Goal: Task Accomplishment & Management: Complete application form

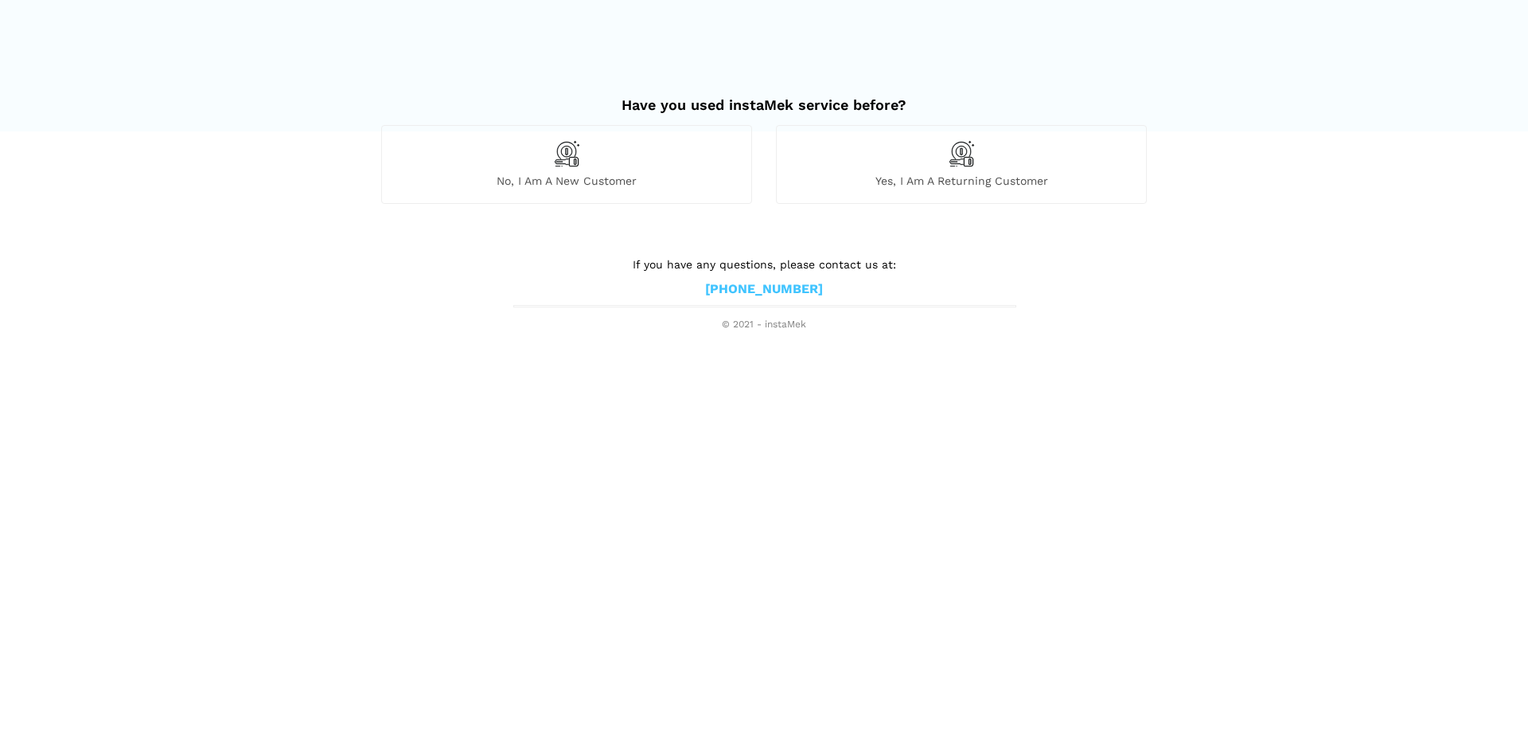
click at [591, 168] on div "No, I am a new customer" at bounding box center [566, 164] width 371 height 78
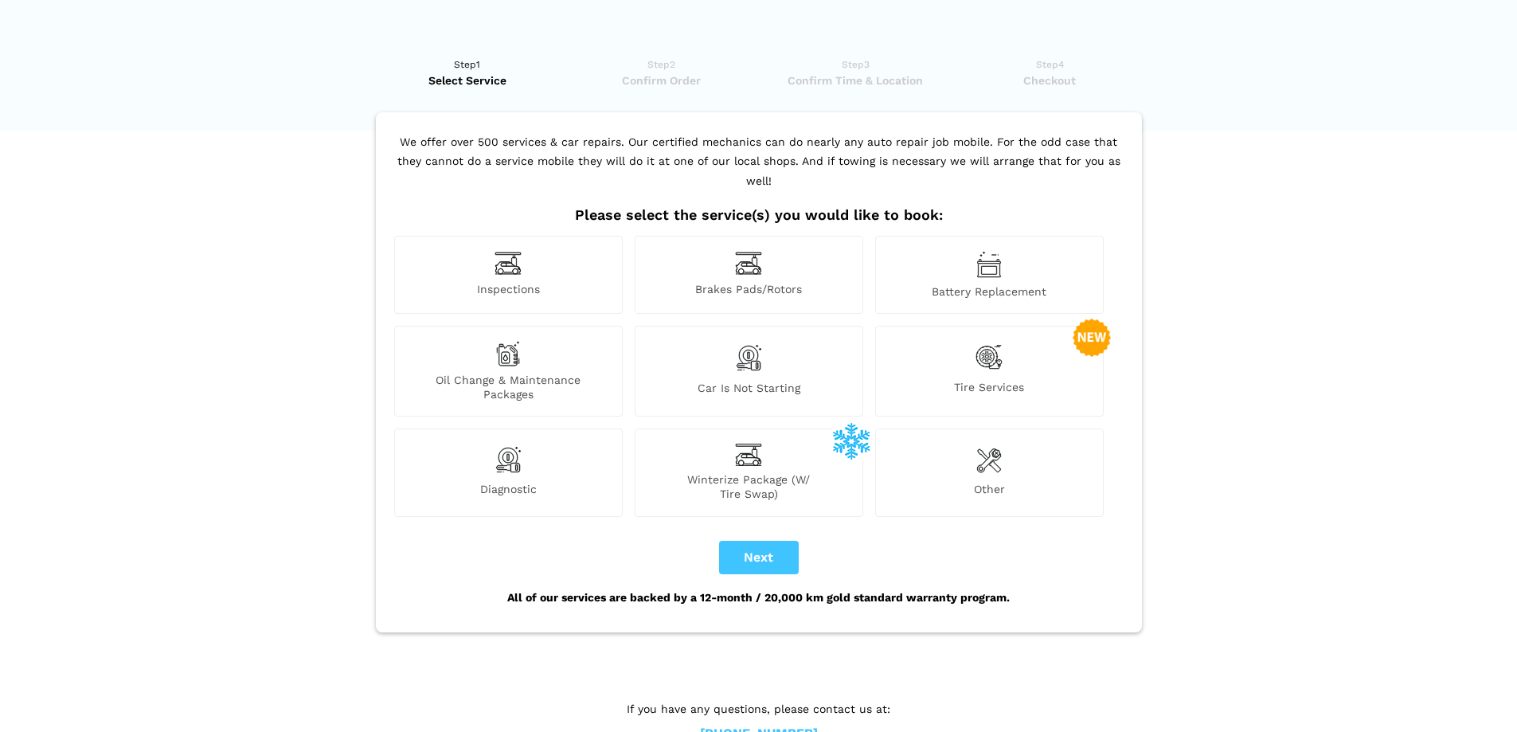
click at [525, 245] on div "Inspections" at bounding box center [508, 275] width 228 height 78
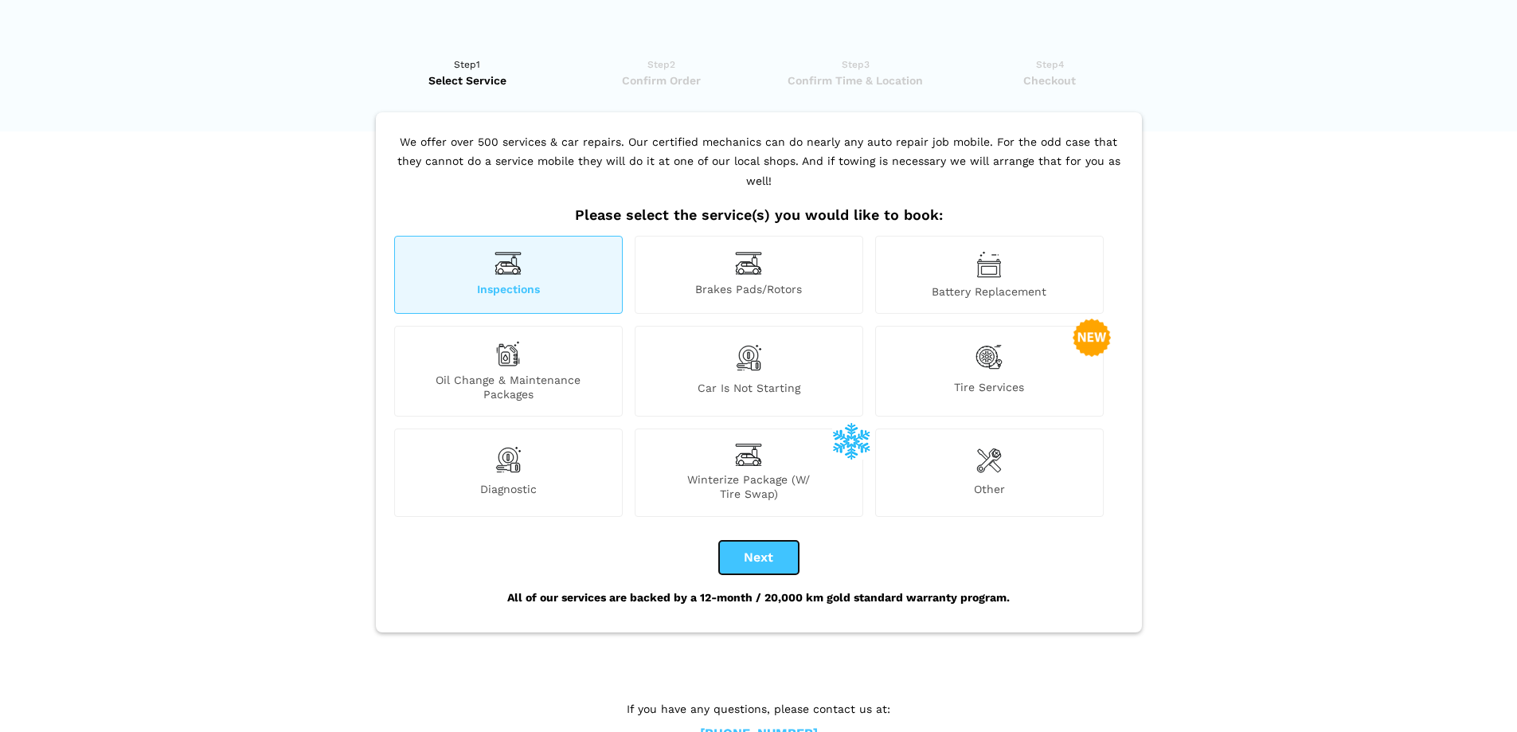
click at [745, 541] on button "Next" at bounding box center [759, 557] width 80 height 33
checkbox input "true"
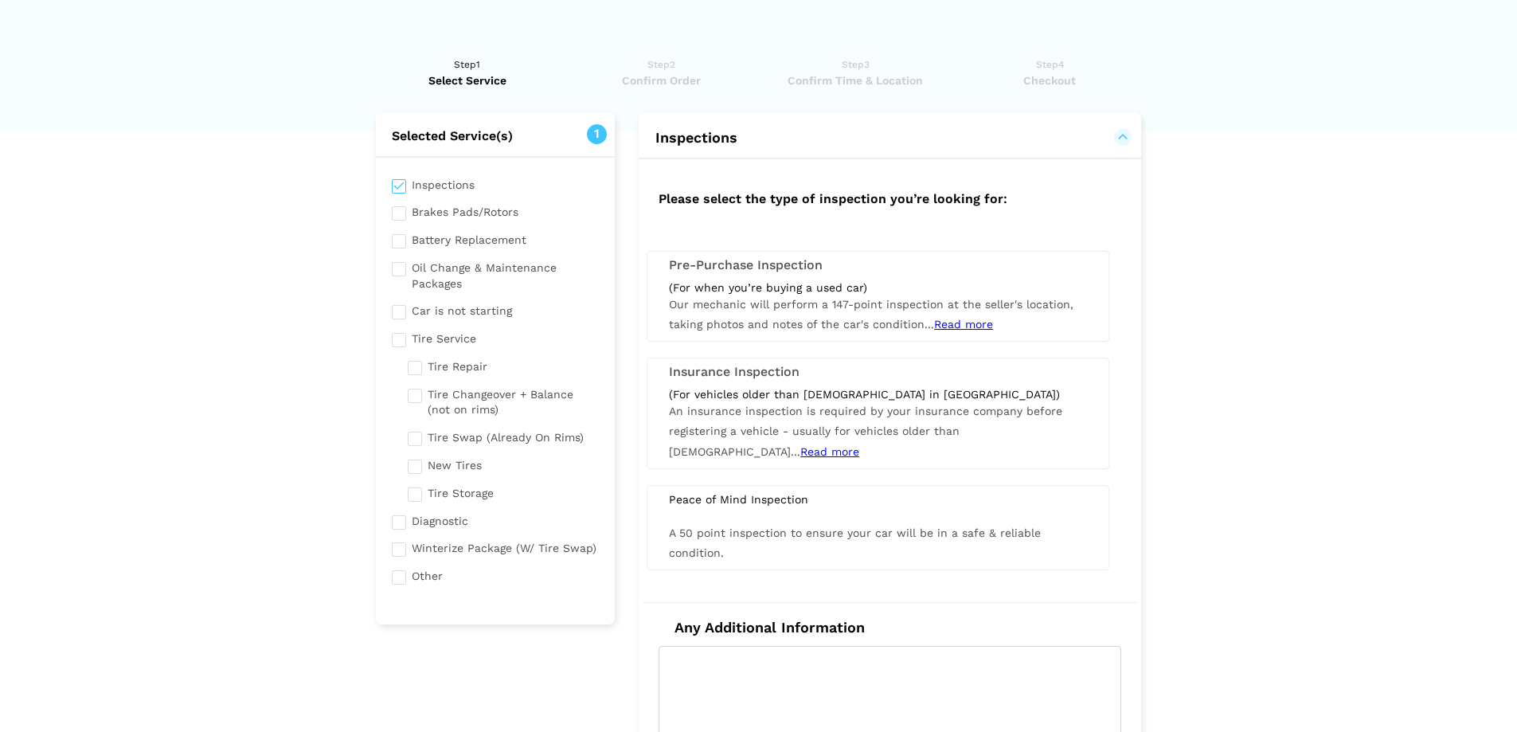
click at [824, 306] on span "Our mechanic will perform a 147-point inspection at the seller's location, taki…" at bounding box center [871, 314] width 404 height 33
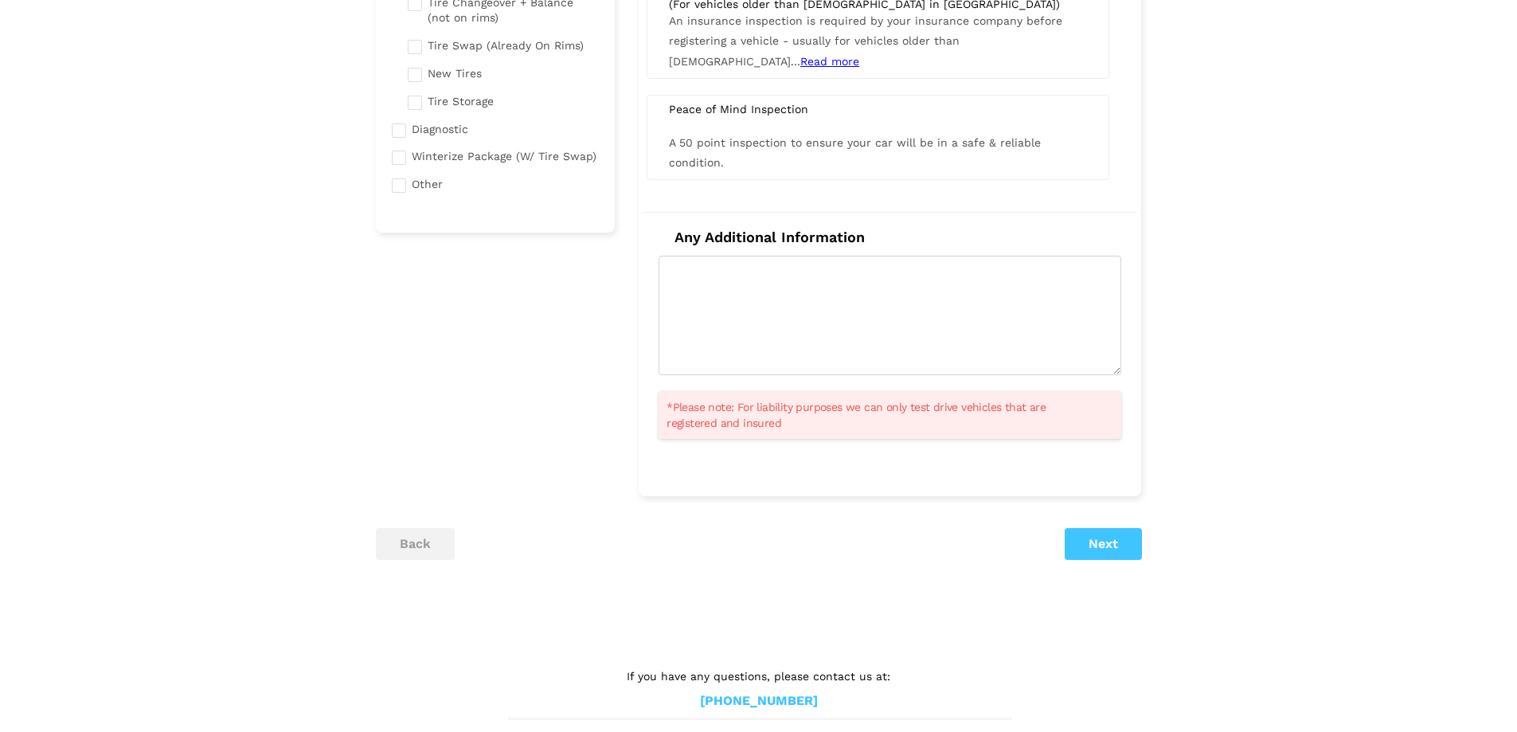
scroll to position [398, 0]
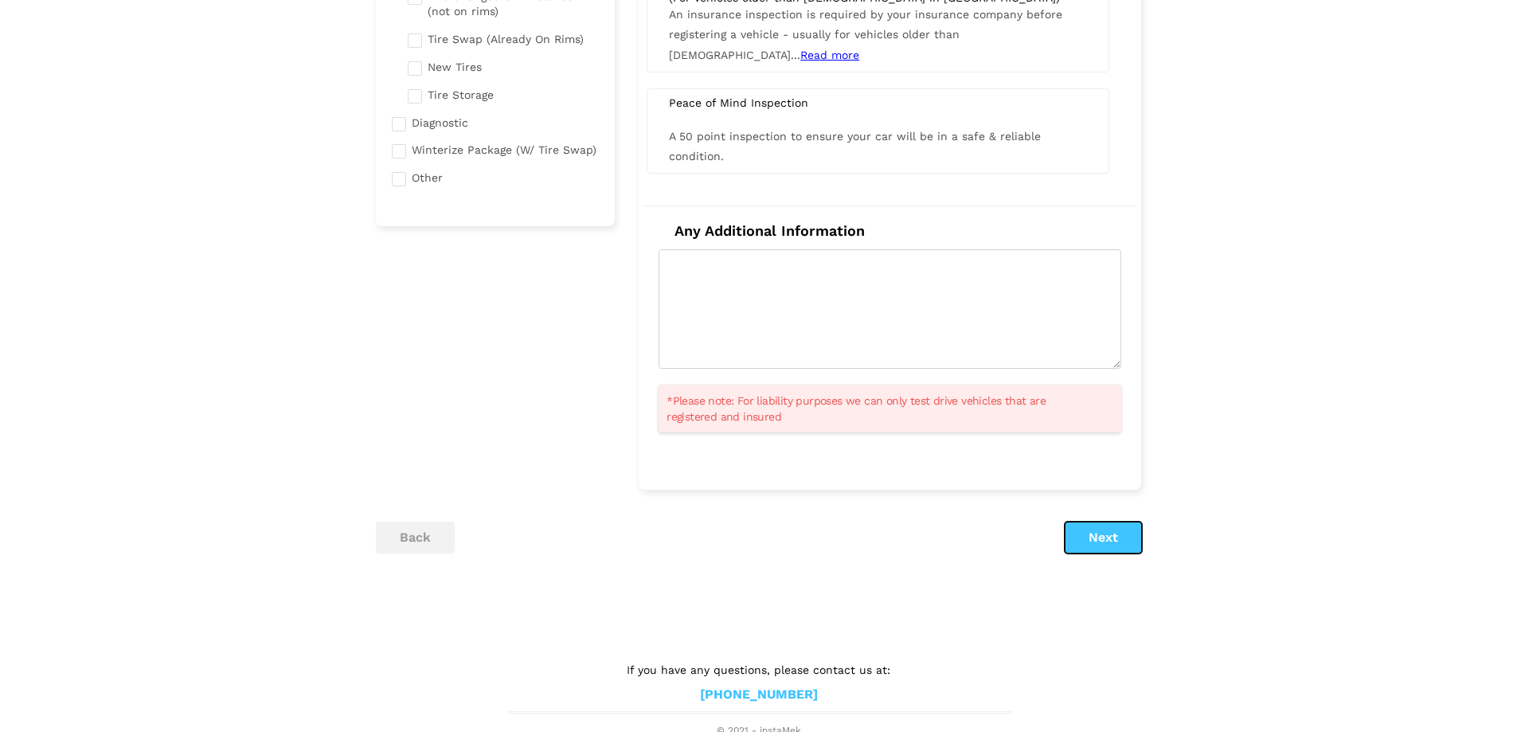
click at [1107, 535] on button "Next" at bounding box center [1102, 537] width 77 height 32
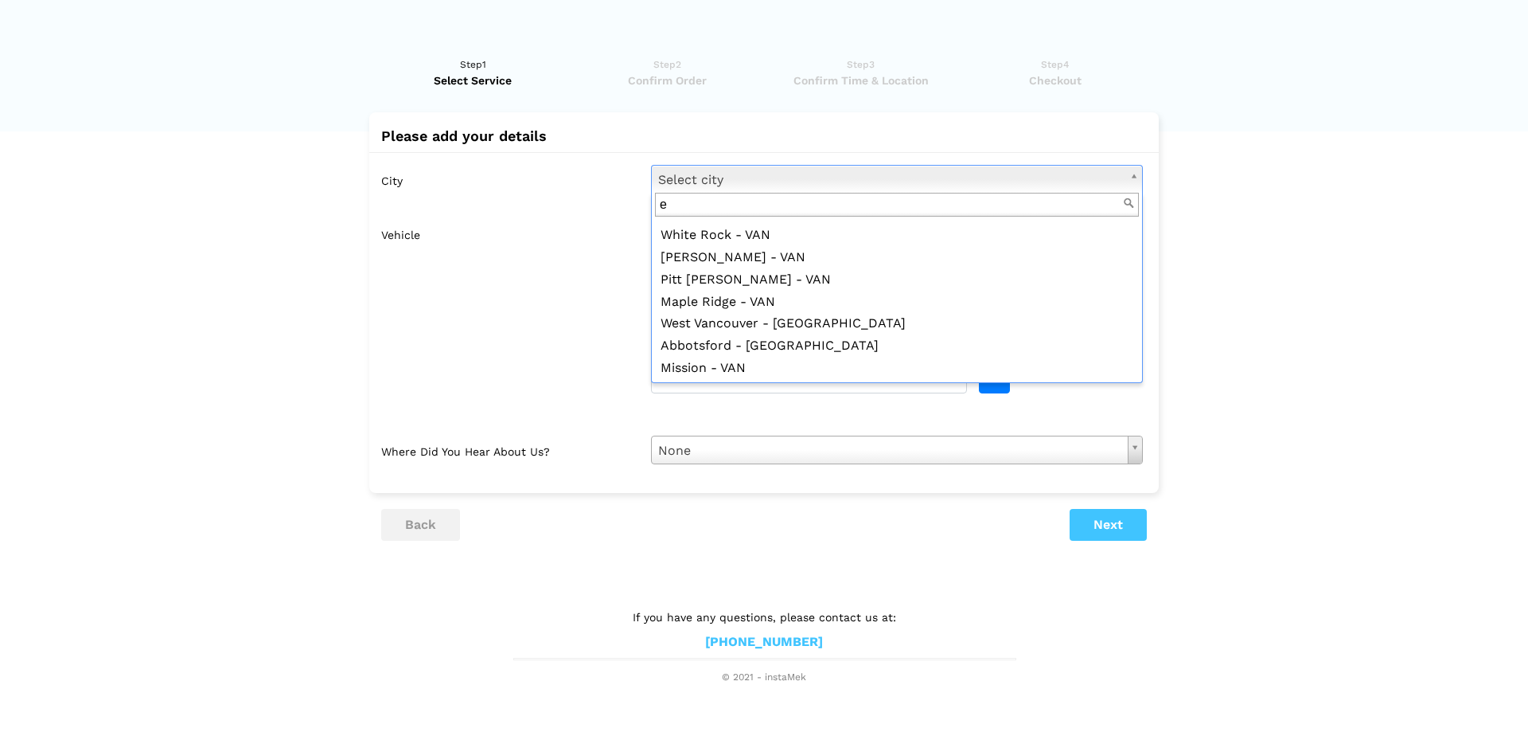
scroll to position [0, 0]
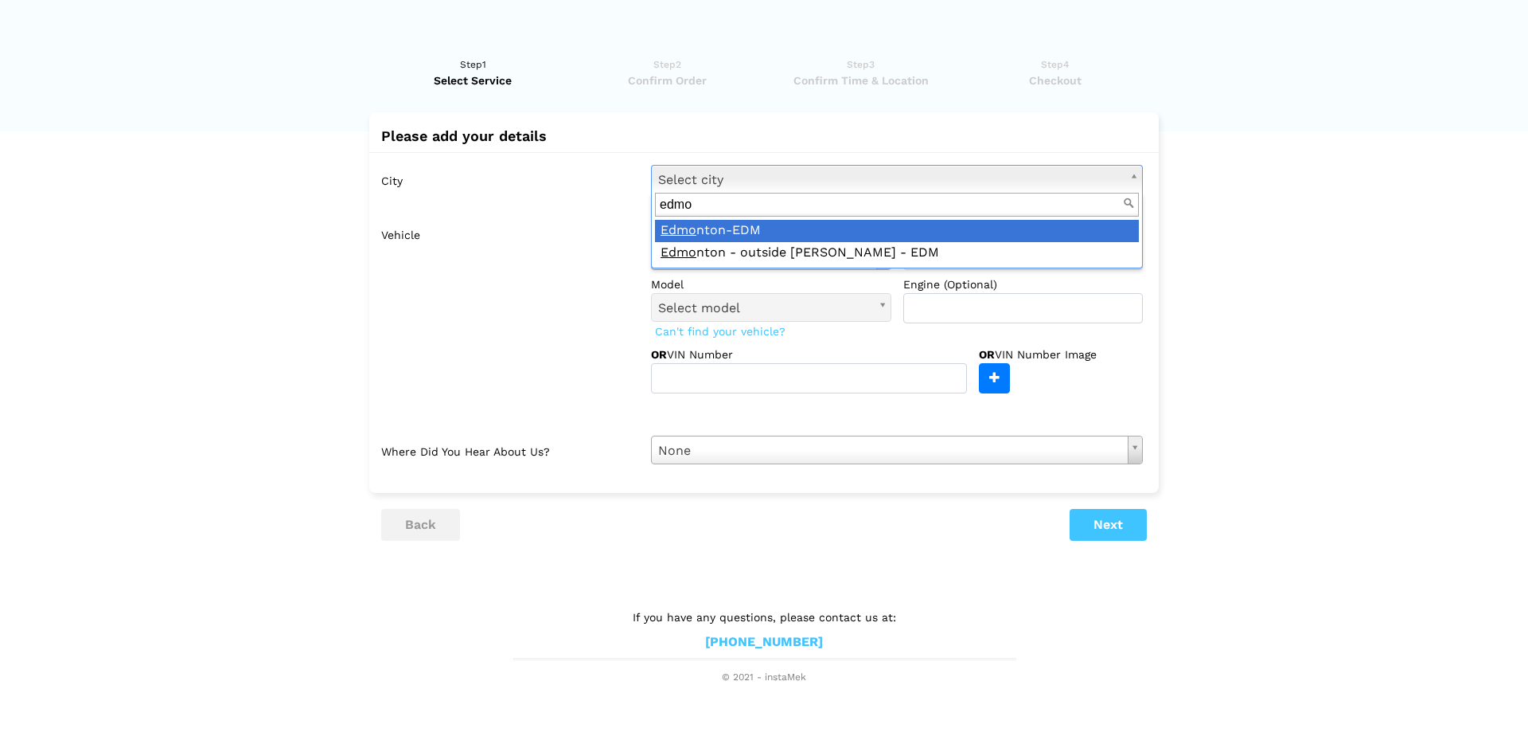
type input "edmo"
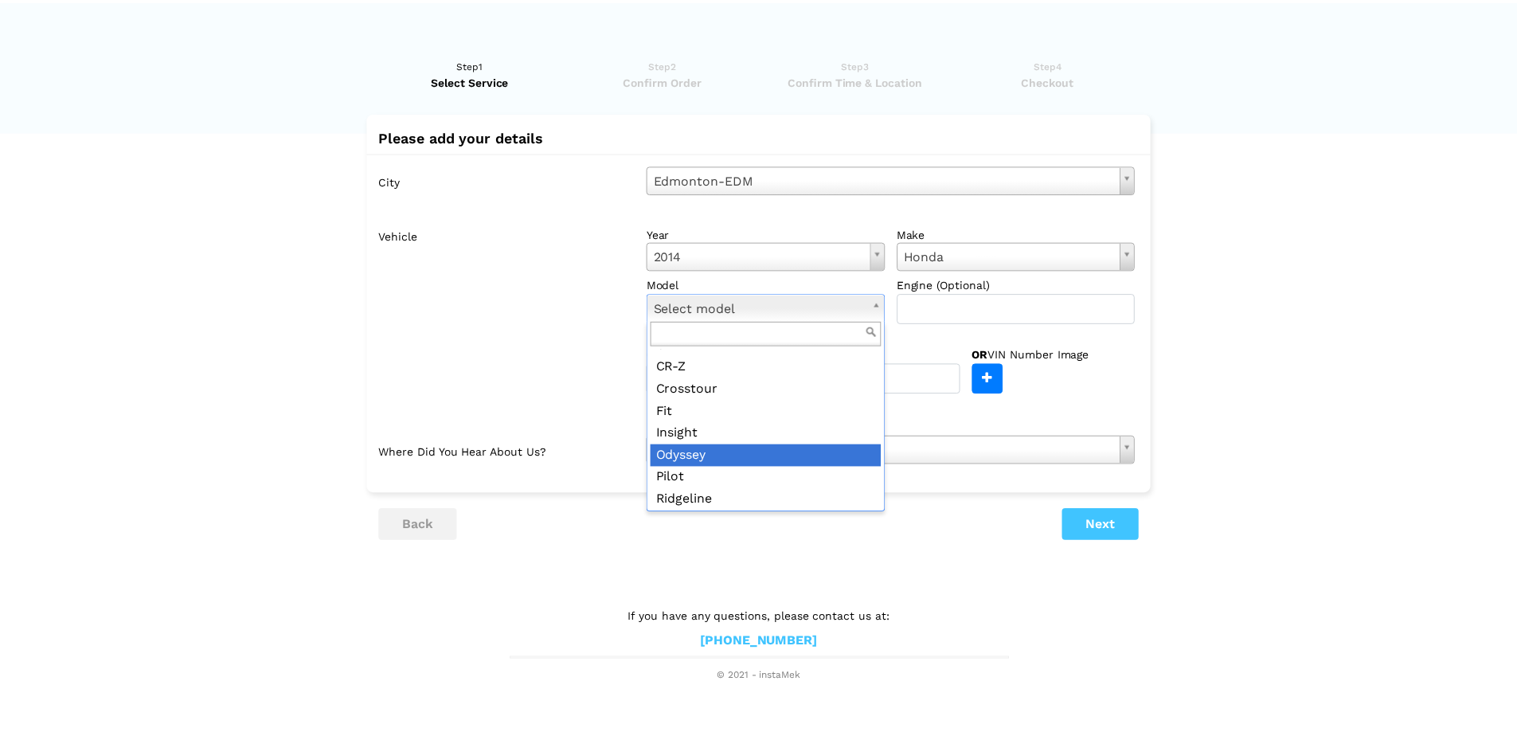
scroll to position [107, 0]
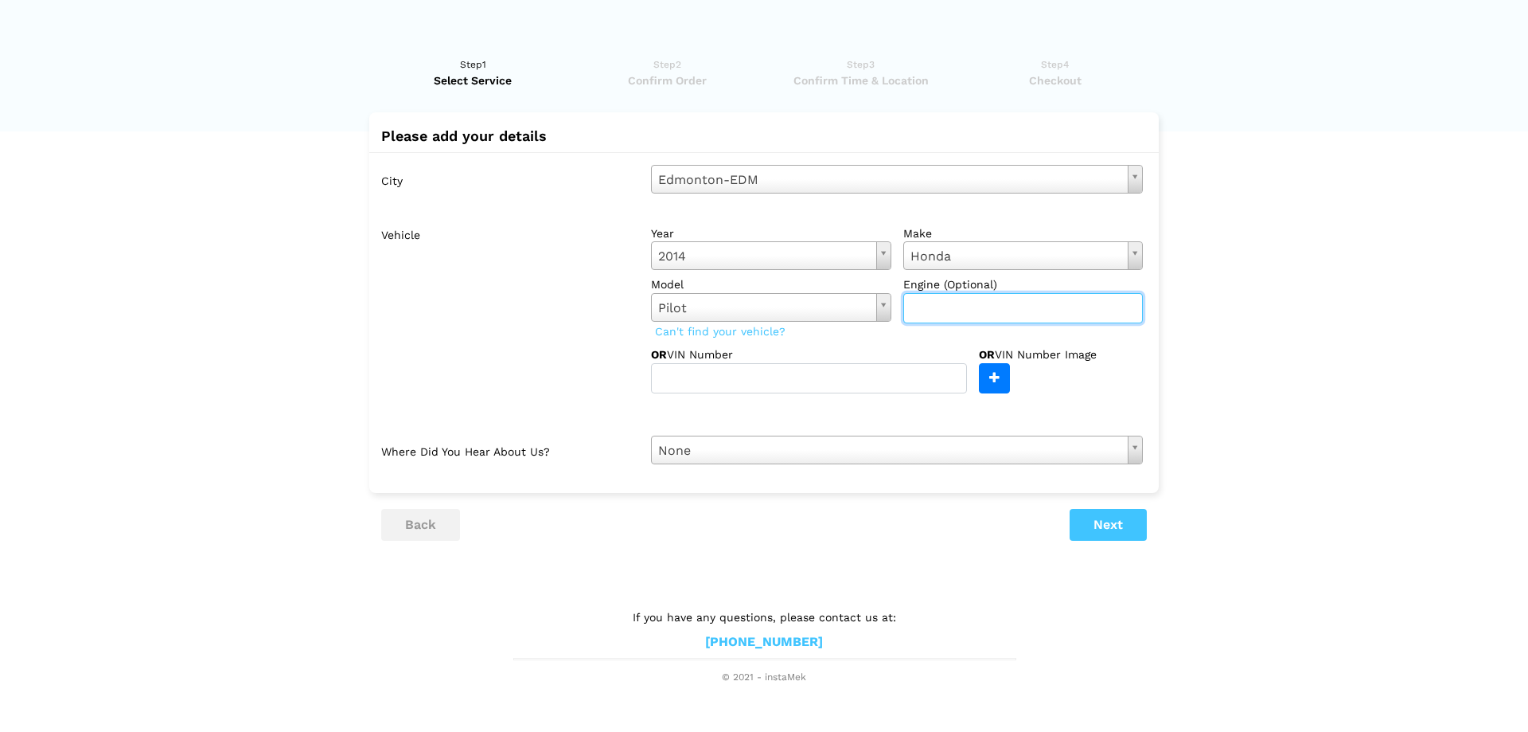
click at [935, 303] on input "text" at bounding box center [1024, 308] width 240 height 30
click at [1098, 526] on button "Next" at bounding box center [1108, 525] width 77 height 32
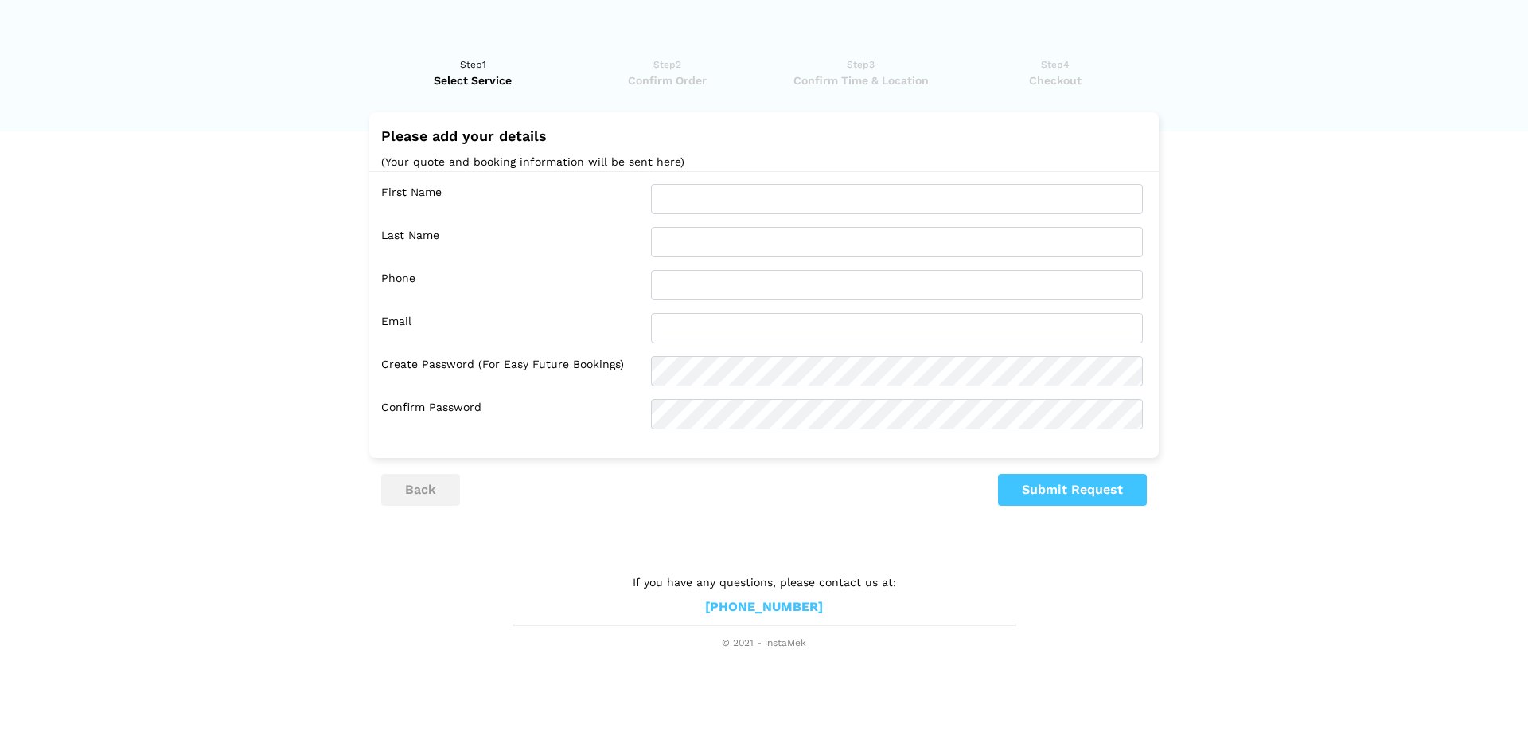
click at [703, 213] on div "First Name Last Name Phone Email Confirm Password" at bounding box center [764, 306] width 790 height 271
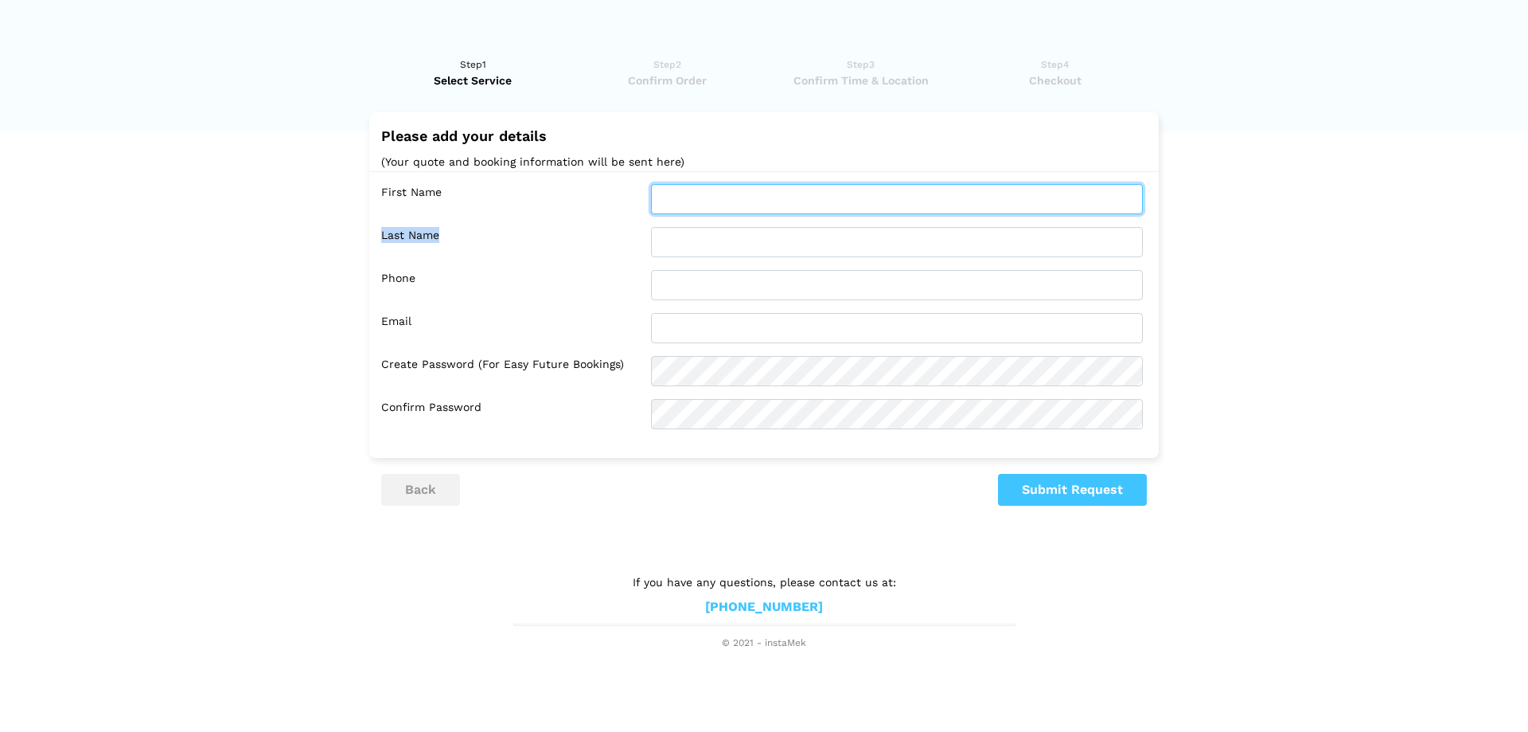
click at [707, 205] on input "text" at bounding box center [897, 199] width 492 height 30
type input "[PERSON_NAME]"
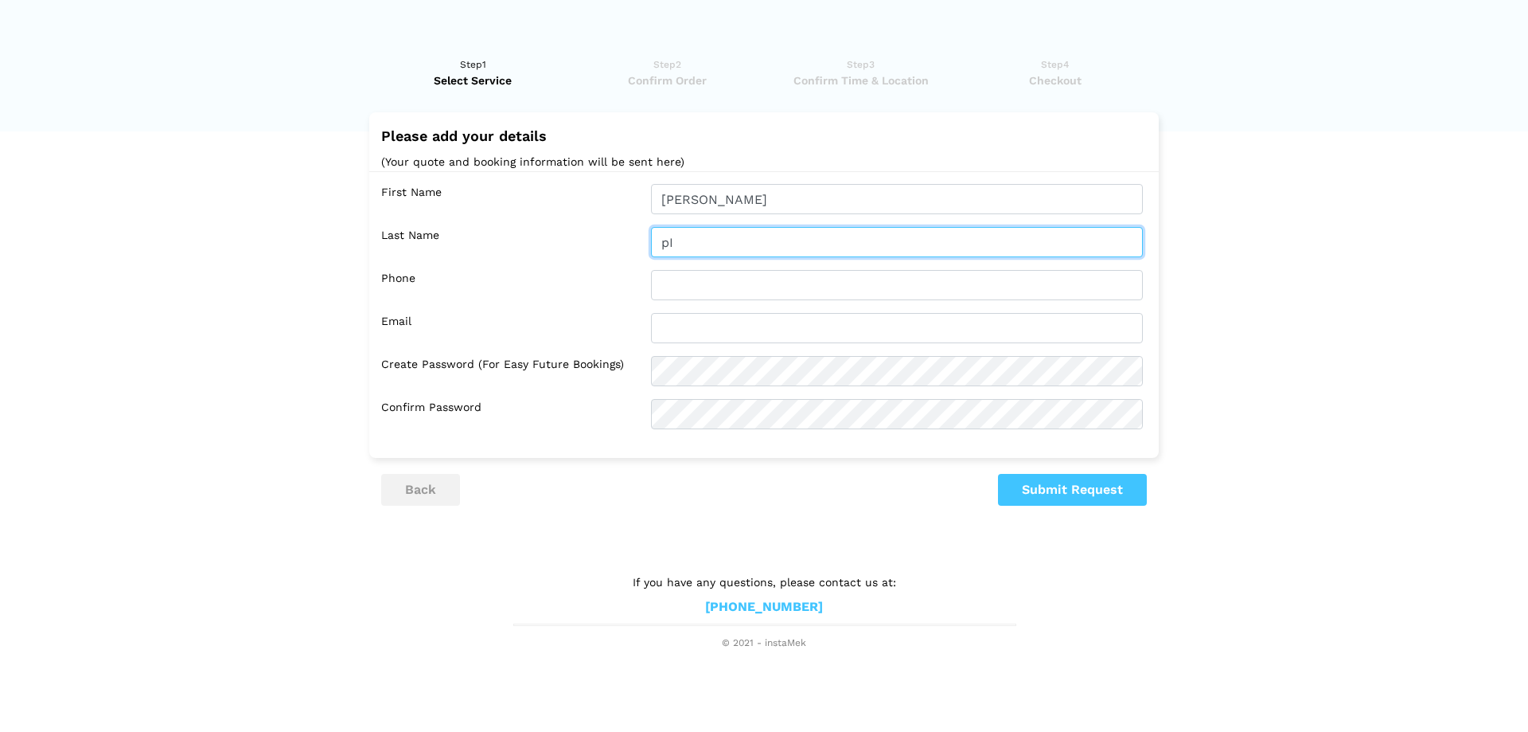
type input "p"
type input "[PERSON_NAME]"
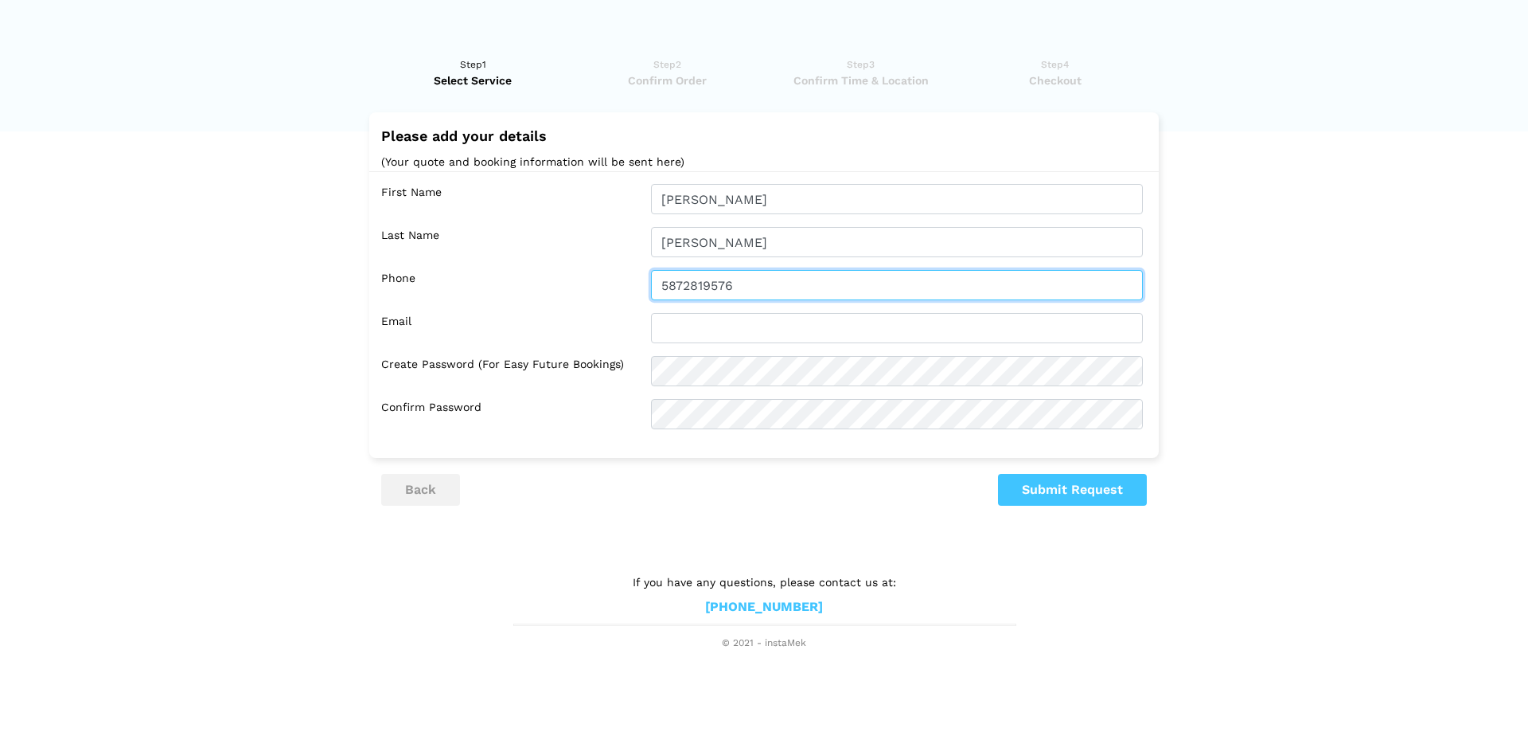
type input "5872819576"
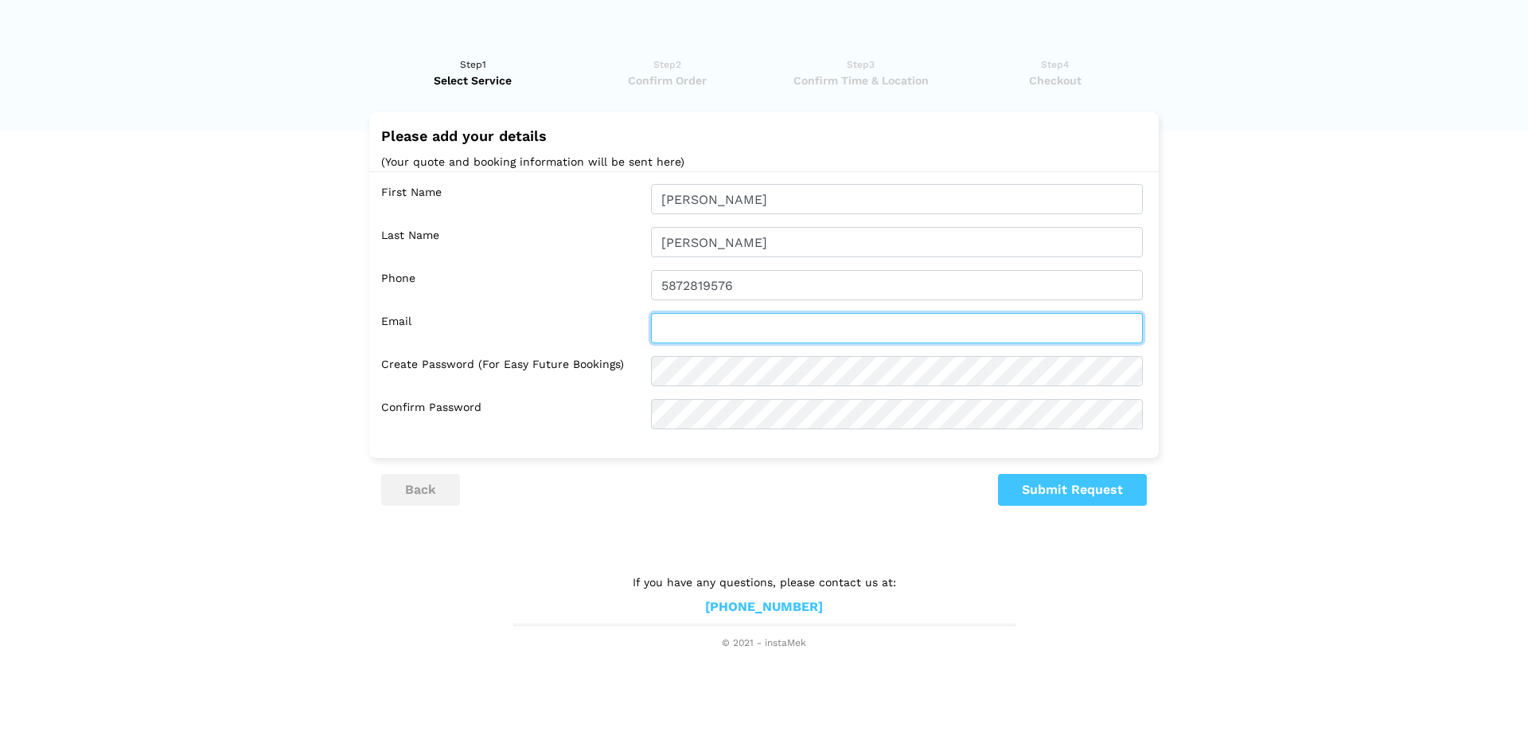
click at [779, 331] on input "text" at bounding box center [897, 328] width 492 height 30
type input "[EMAIL_ADDRESS][DOMAIN_NAME]"
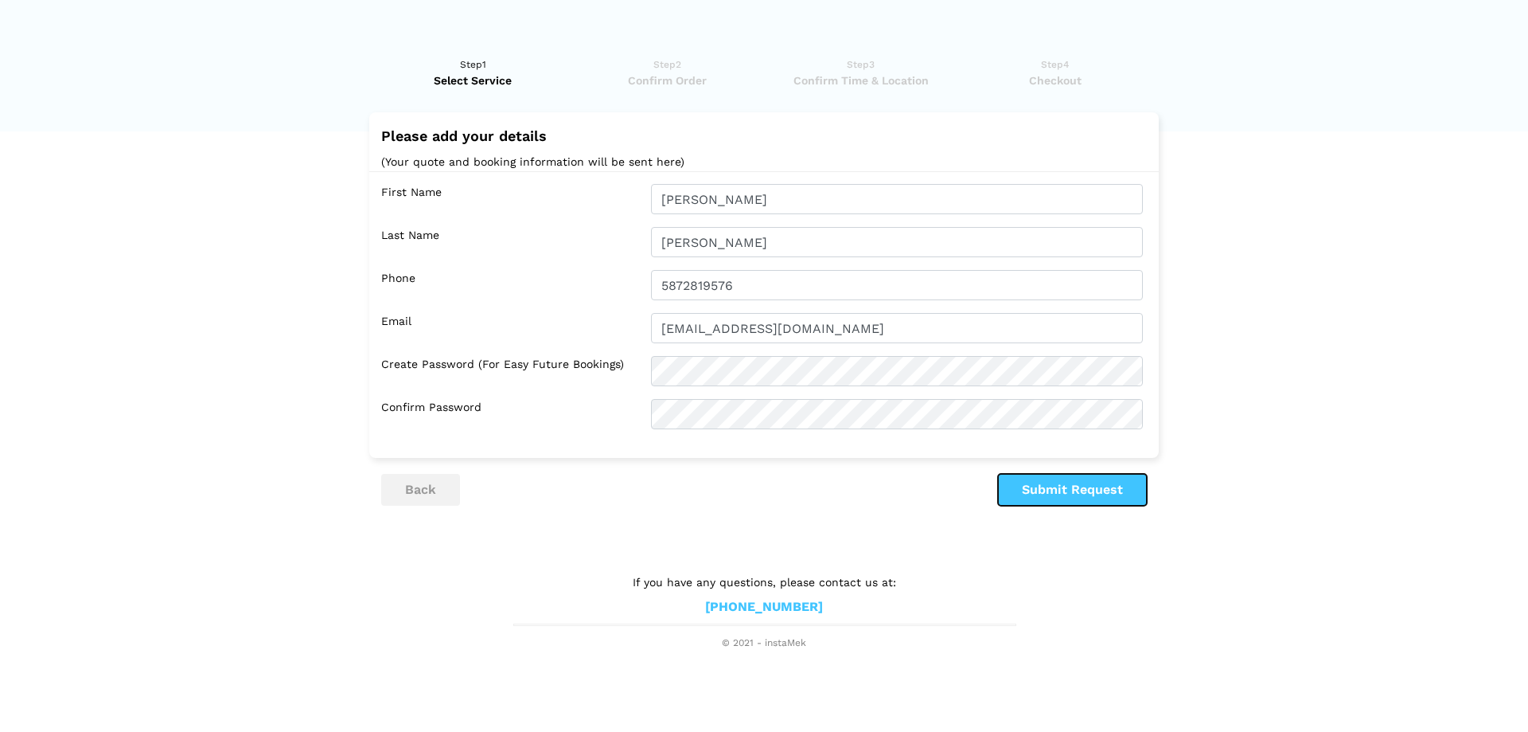
click at [1066, 497] on button "Submit Request" at bounding box center [1072, 490] width 149 height 32
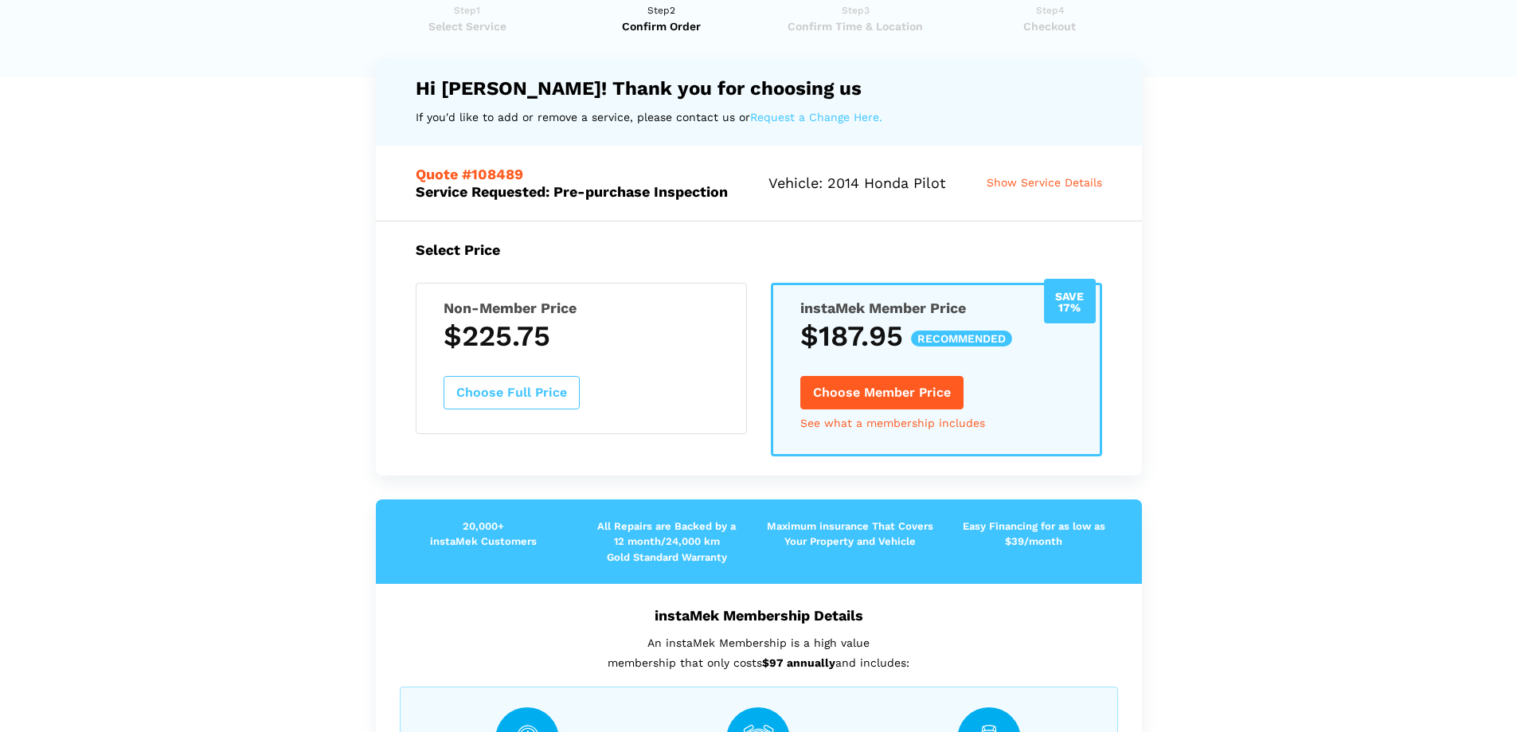
scroll to position [0, 0]
